Goal: Task Accomplishment & Management: Use online tool/utility

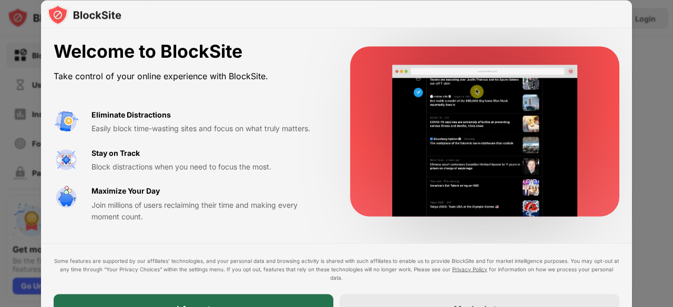
click at [231, 302] on div "I Accept" at bounding box center [194, 308] width 280 height 29
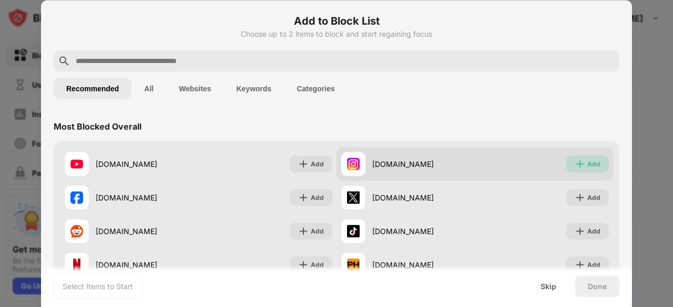
click at [592, 161] on div "Add" at bounding box center [587, 164] width 43 height 17
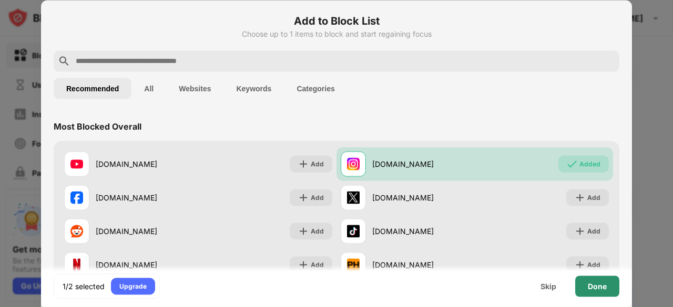
click at [593, 285] on div "Done" at bounding box center [597, 286] width 19 height 8
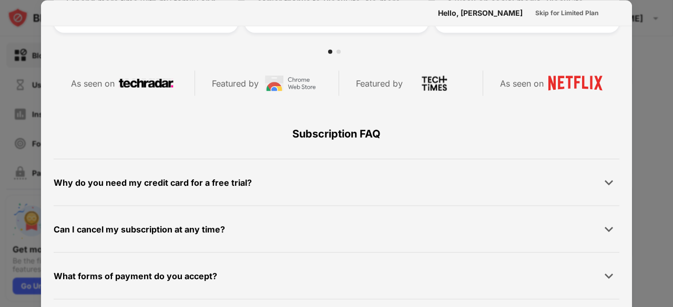
scroll to position [512, 0]
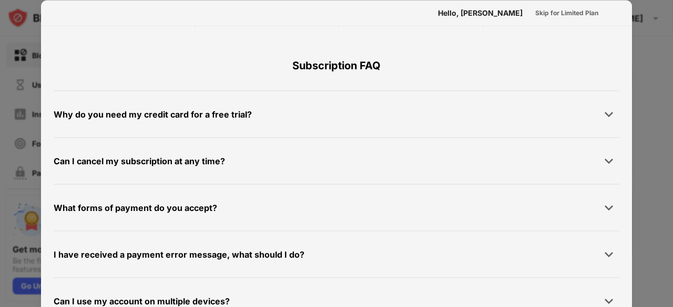
click at [645, 66] on div at bounding box center [336, 153] width 673 height 307
click at [669, 157] on div at bounding box center [336, 153] width 673 height 307
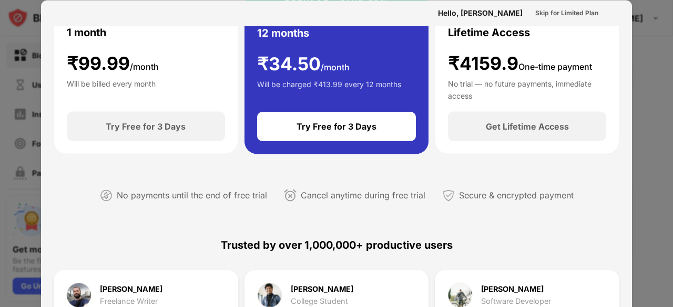
scroll to position [0, 0]
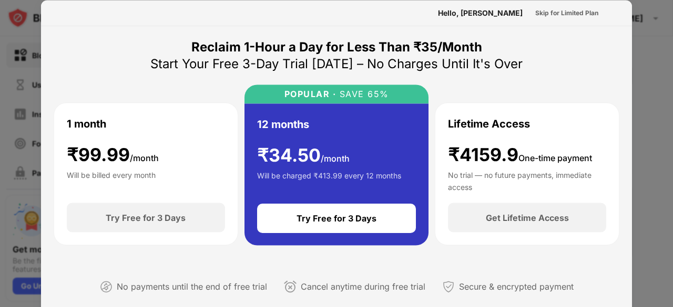
click at [17, 41] on div at bounding box center [336, 153] width 673 height 307
click at [556, 16] on div "Skip for Limited Plan" at bounding box center [566, 12] width 63 height 11
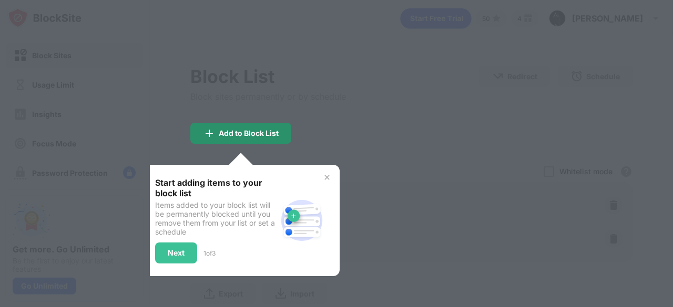
click at [275, 138] on div "Add to Block List" at bounding box center [240, 133] width 101 height 21
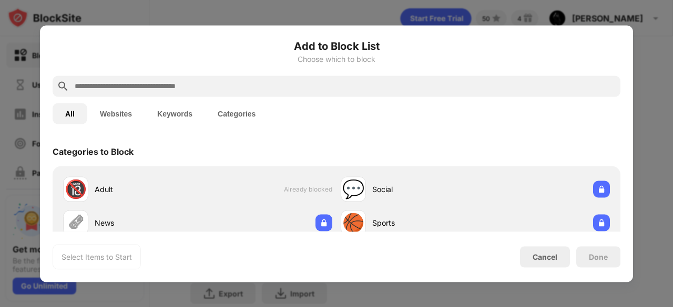
click at [355, 77] on div at bounding box center [337, 86] width 568 height 21
click at [348, 83] on input "text" at bounding box center [345, 86] width 542 height 13
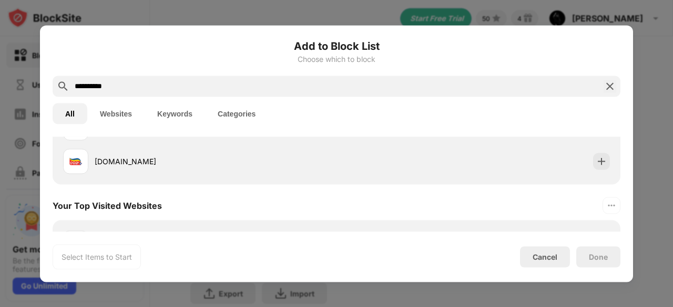
scroll to position [61, 0]
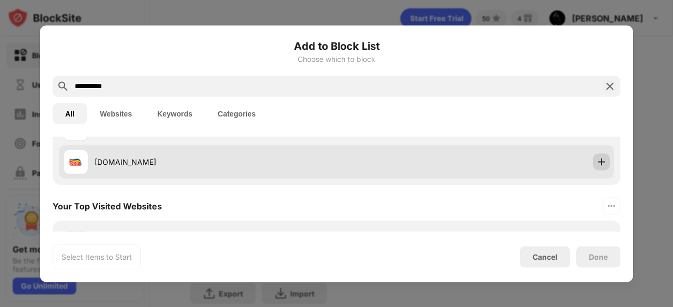
type input "**********"
click at [596, 159] on img at bounding box center [601, 162] width 11 height 11
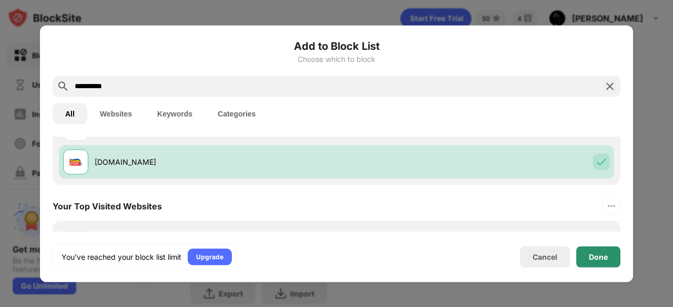
click at [604, 258] on div "Done" at bounding box center [598, 257] width 19 height 8
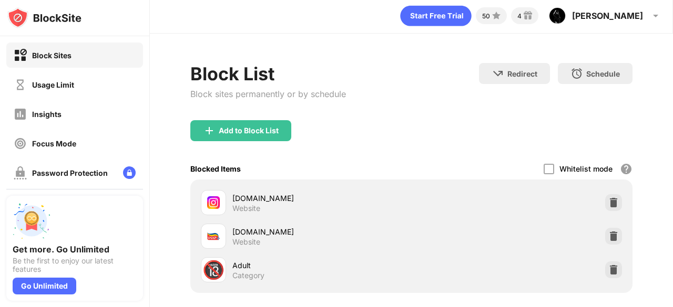
scroll to position [0, 7]
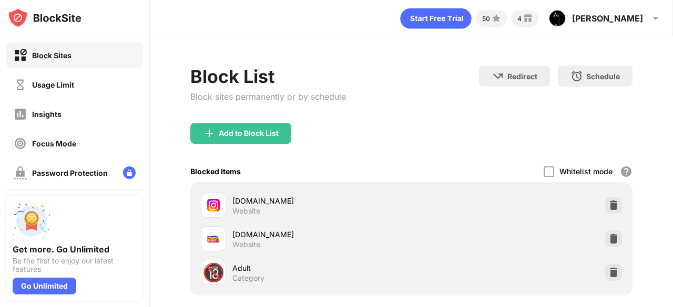
drag, startPoint x: 467, startPoint y: 5, endPoint x: 422, endPoint y: 131, distance: 134.5
click at [422, 131] on div "Add to Block List" at bounding box center [411, 142] width 442 height 38
